Goal: Find specific page/section: Find specific page/section

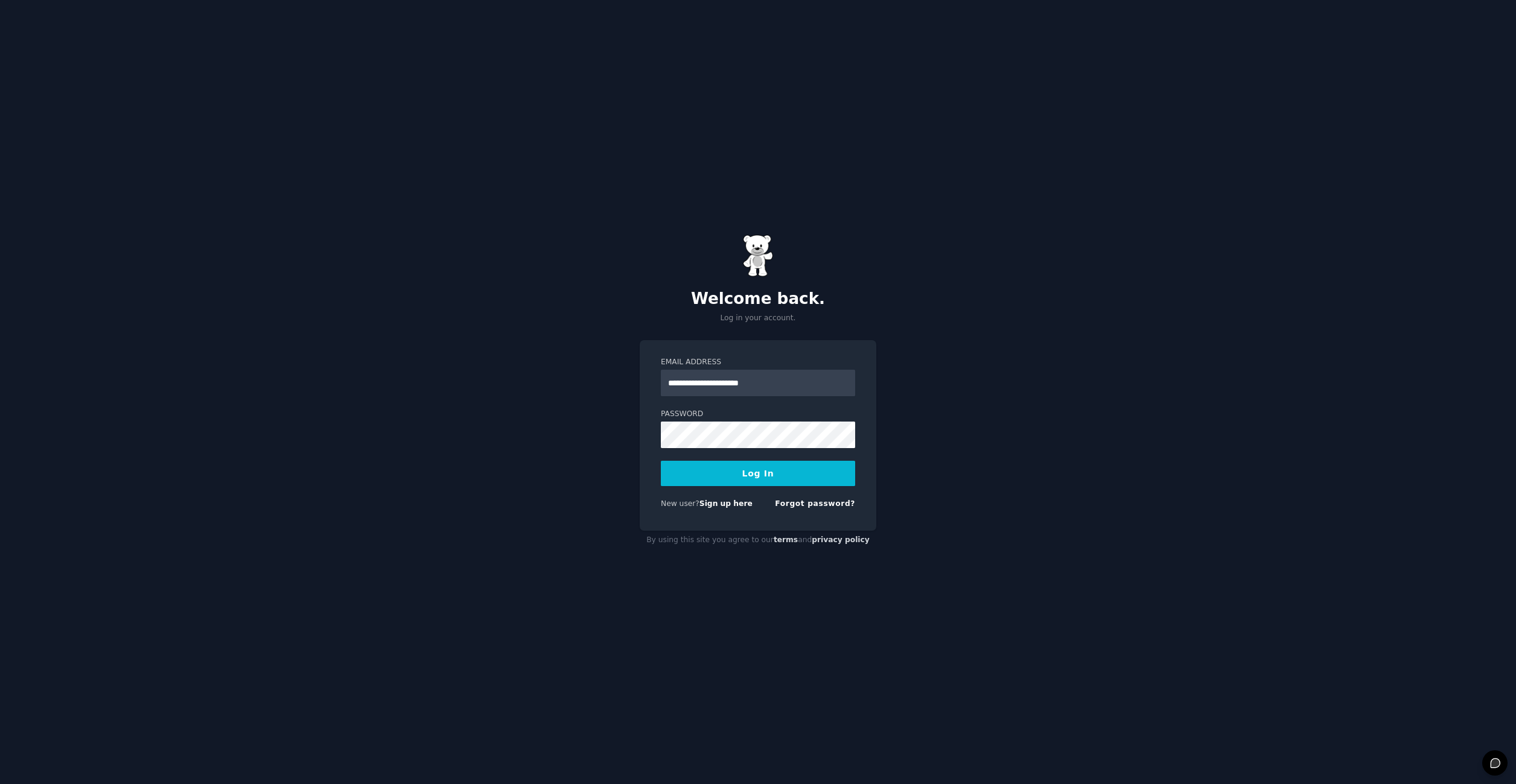
type input "**********"
click at [661, 461] on button "Log In" at bounding box center [757, 474] width 194 height 26
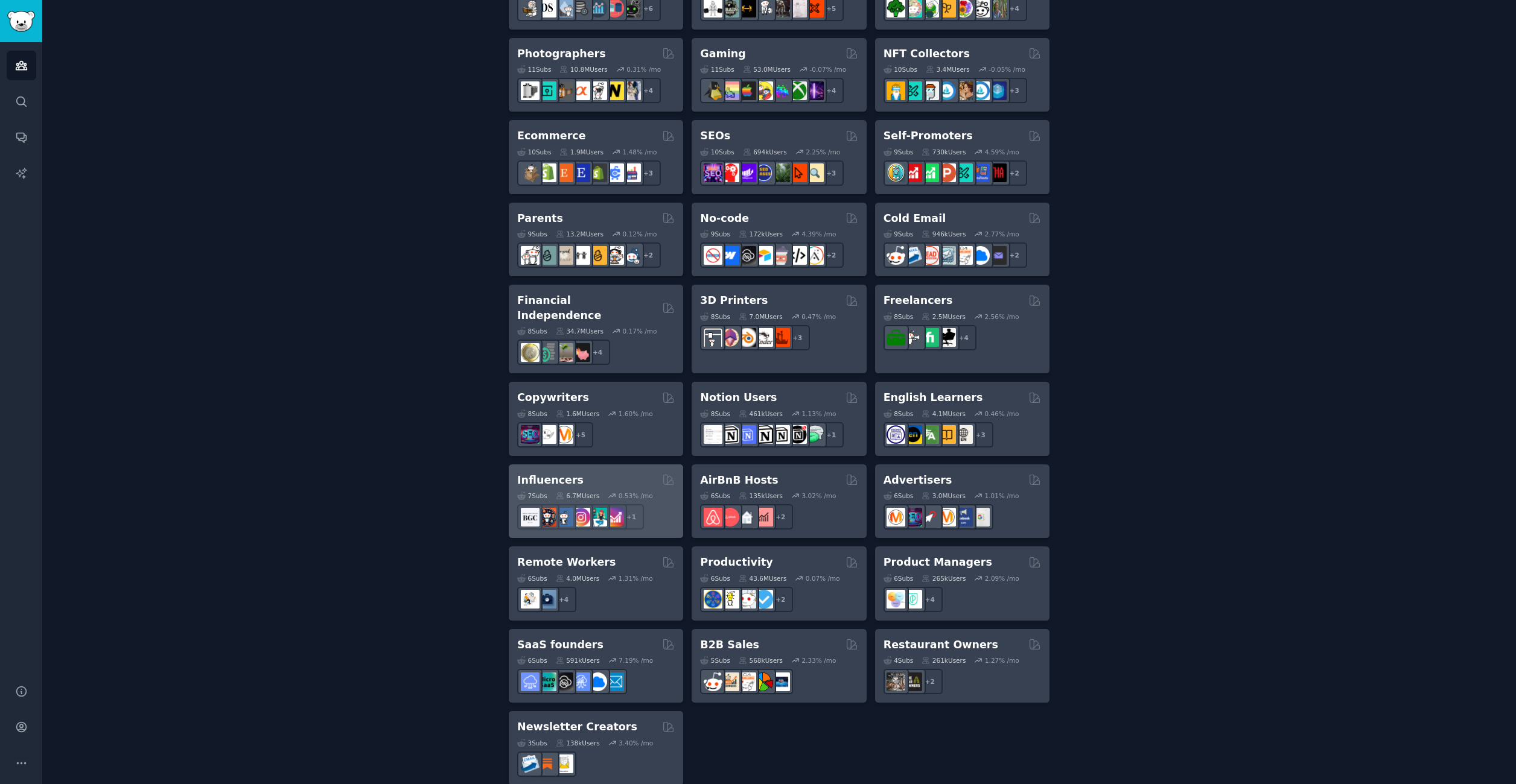
scroll to position [608, 0]
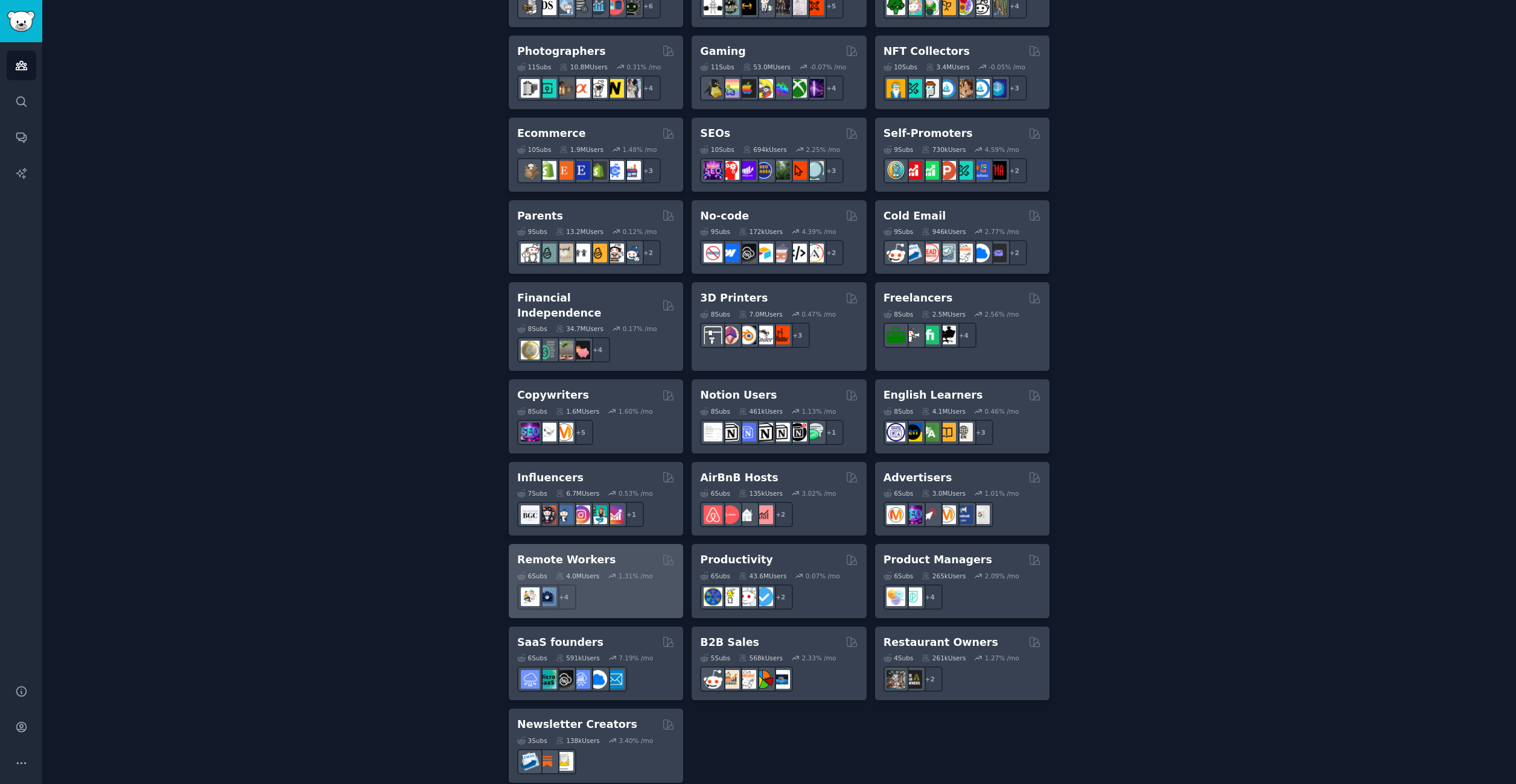
click at [616, 552] on div "Remote Workers Curated by GummySearch" at bounding box center [595, 560] width 157 height 15
